Goal: Task Accomplishment & Management: Manage account settings

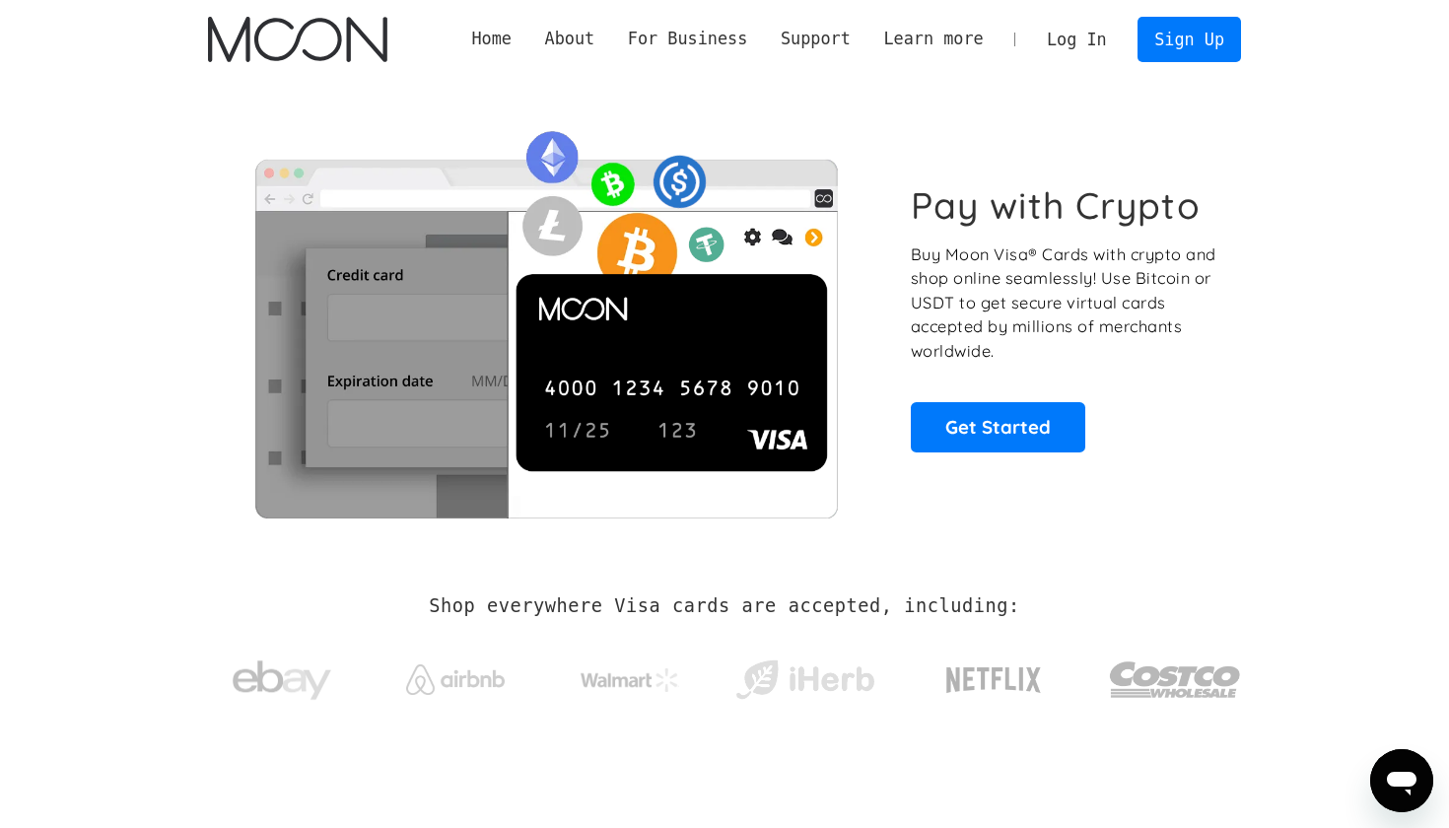
click at [1056, 45] on link "Log In" at bounding box center [1076, 39] width 93 height 43
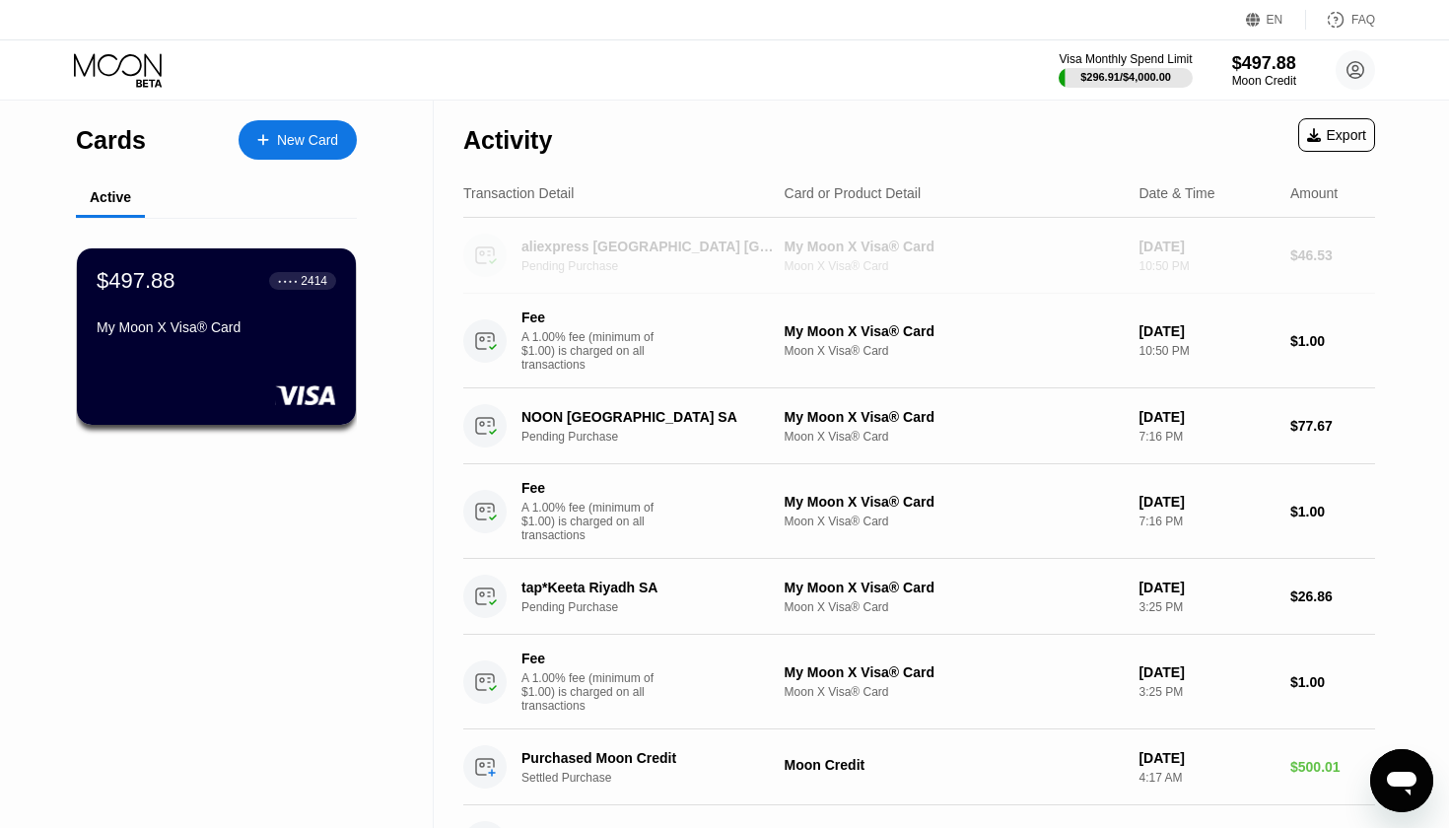
drag, startPoint x: 667, startPoint y: 241, endPoint x: 572, endPoint y: 570, distance: 341.9
click at [572, 570] on div "Activity Export Transaction Detail Card or Product Detail Date & Time Amount al…" at bounding box center [919, 662] width 912 height 1122
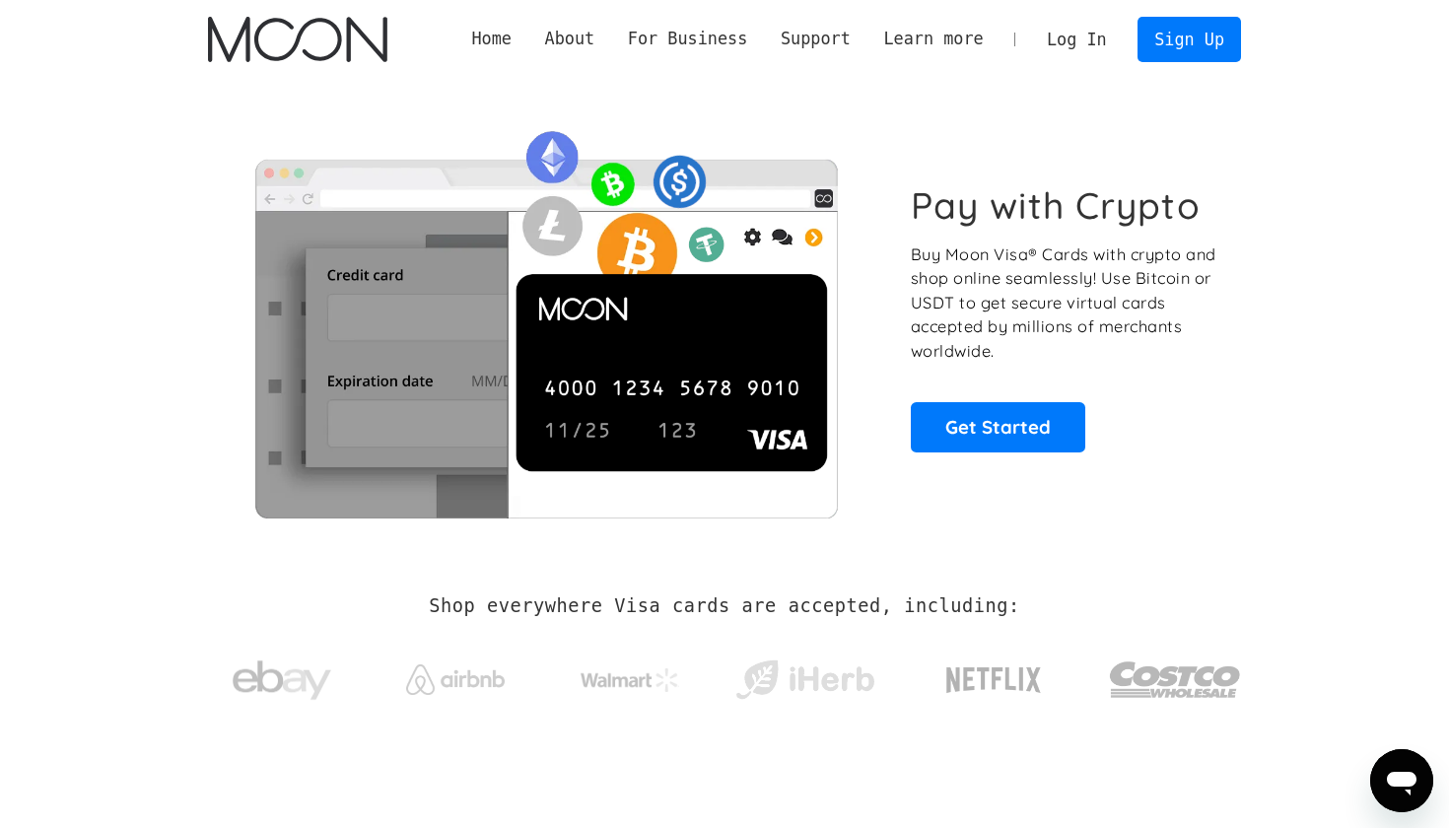
click at [1057, 48] on link "Log In" at bounding box center [1076, 39] width 93 height 43
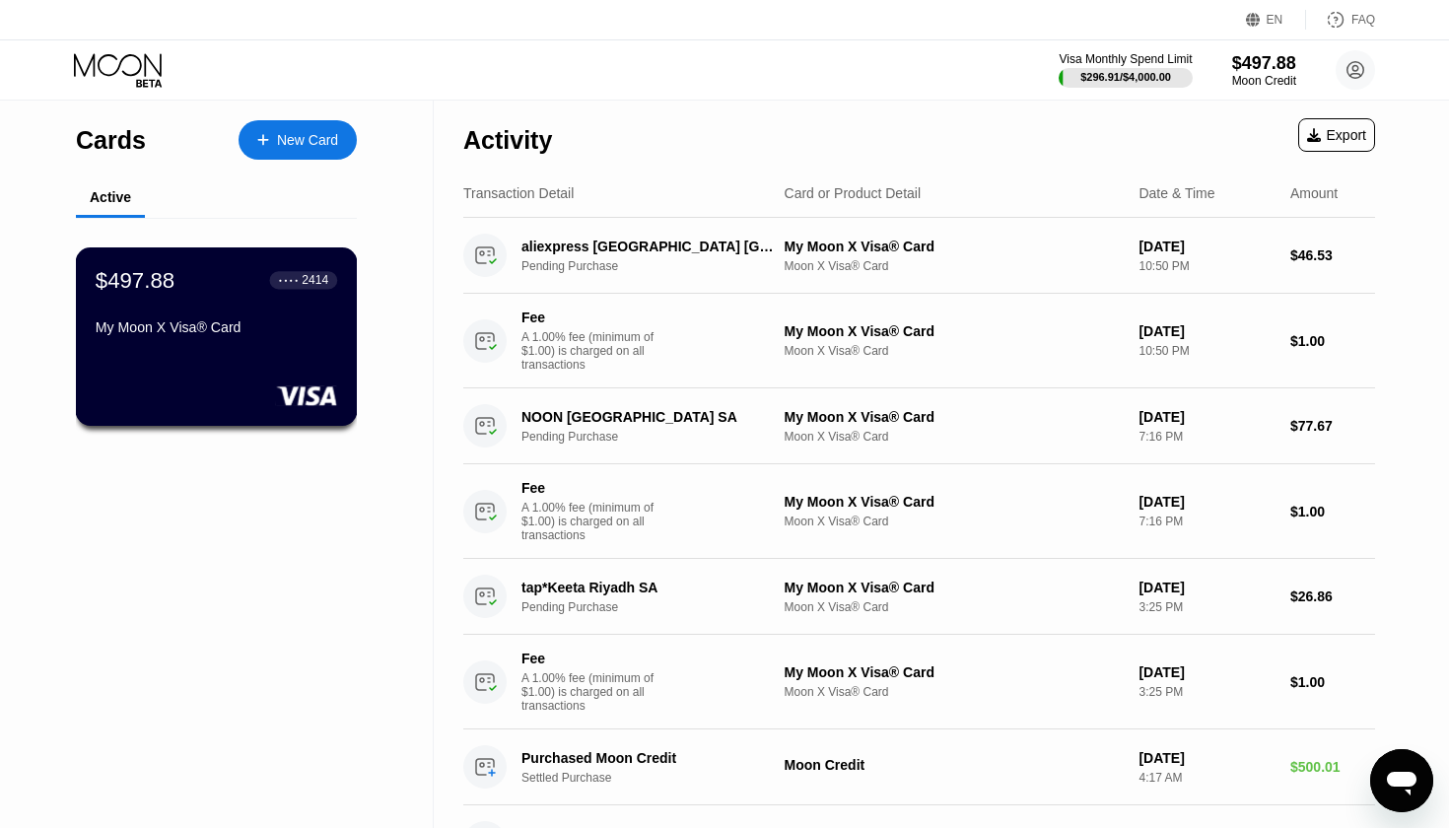
click at [272, 298] on div "$497.88 ● ● ● ● 2414 My Moon X Visa® Card" at bounding box center [216, 305] width 241 height 76
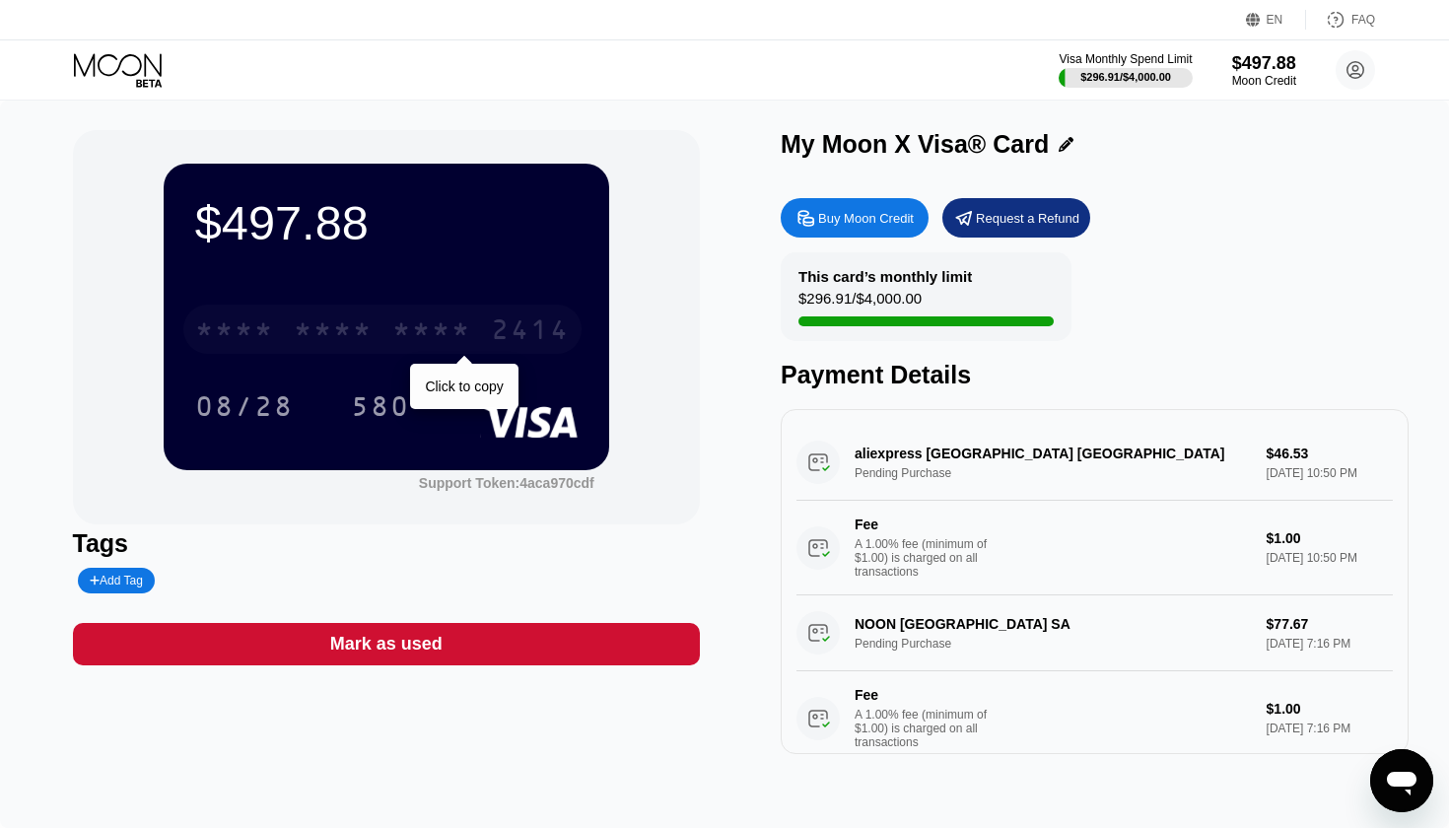
click at [320, 341] on div "* * * *" at bounding box center [333, 332] width 79 height 32
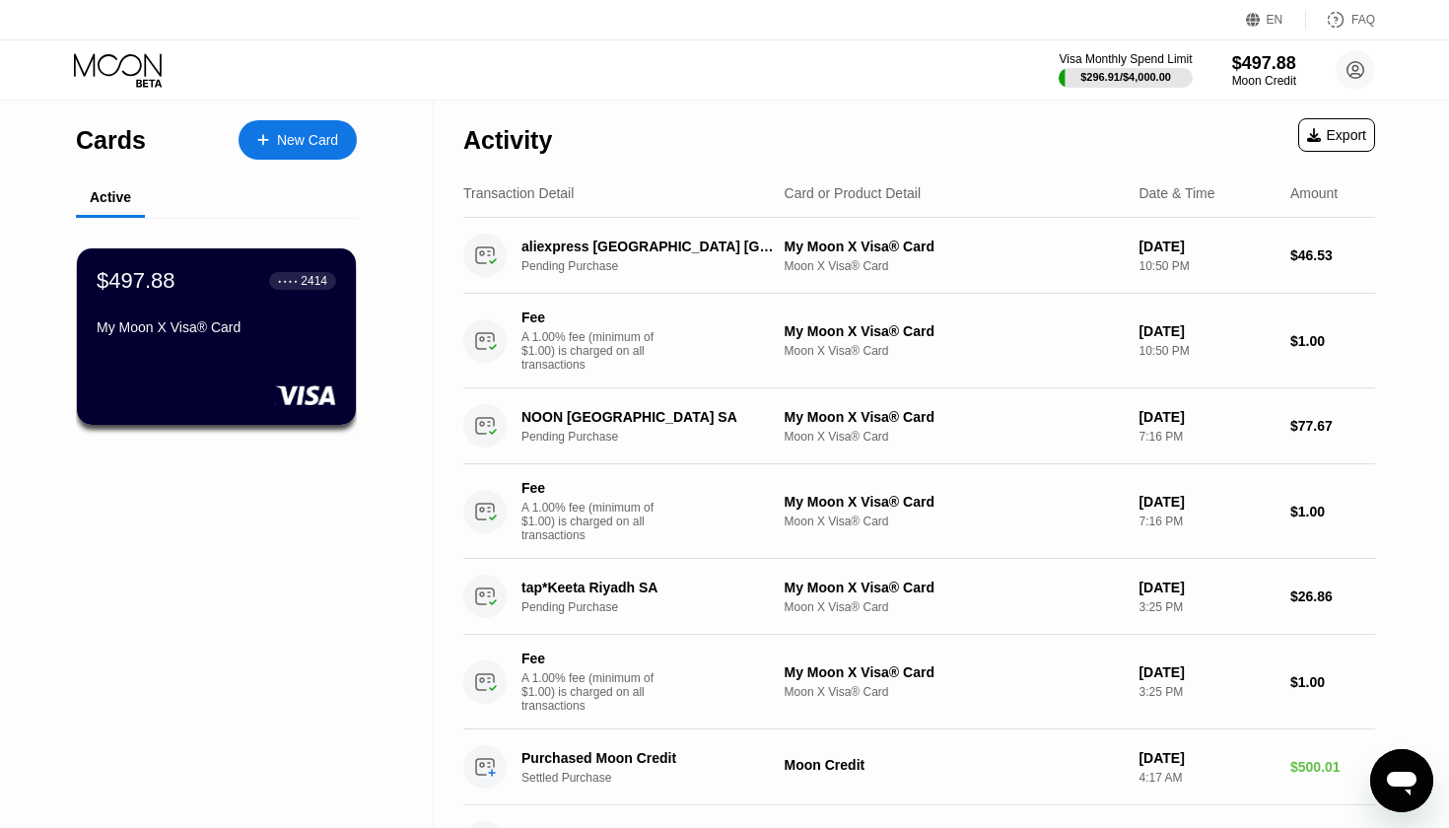
click at [322, 1] on div "EN Language Select an item Save FAQ" at bounding box center [724, 20] width 1449 height 40
